Goal: Find specific page/section: Find specific page/section

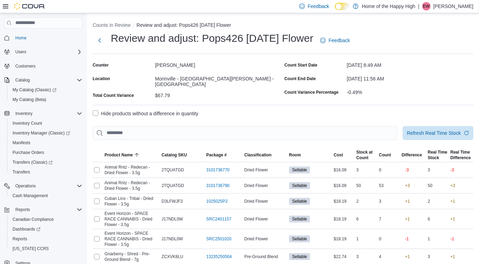
click at [455, 5] on p "Erynn Watson" at bounding box center [453, 6] width 40 height 8
click at [427, 62] on button "Sign Out" at bounding box center [438, 66] width 64 height 11
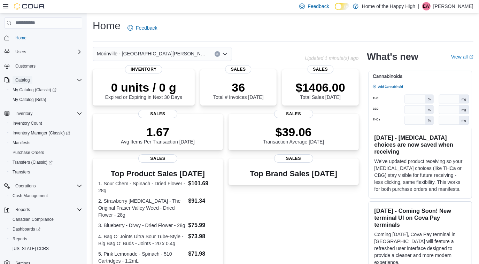
click at [22, 80] on span "Catalog" at bounding box center [22, 80] width 14 height 6
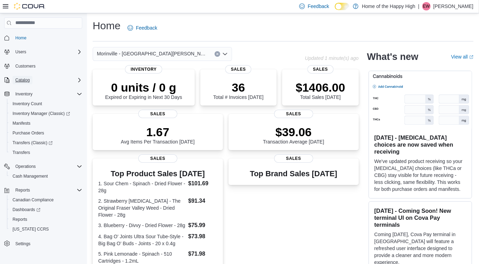
click at [24, 82] on span "Catalog" at bounding box center [22, 80] width 14 height 6
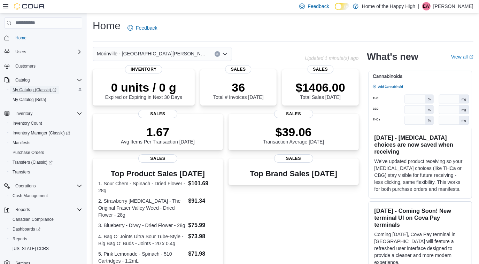
click at [26, 90] on span "My Catalog (Classic)" at bounding box center [35, 90] width 44 height 6
